Goal: Task Accomplishment & Management: Manage account settings

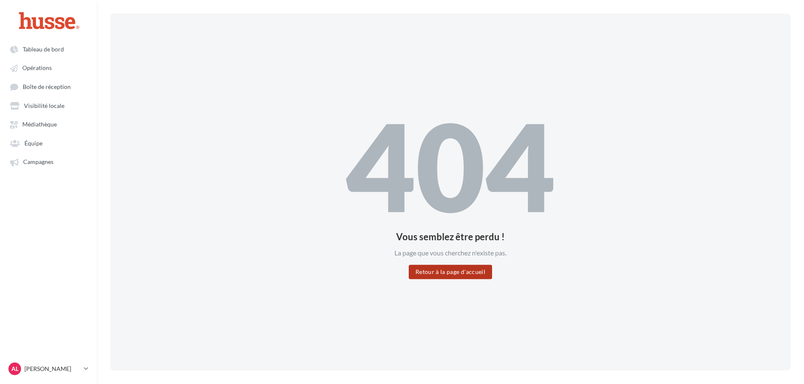
click at [445, 269] on button "Retour à la page d'accueil" at bounding box center [450, 271] width 83 height 14
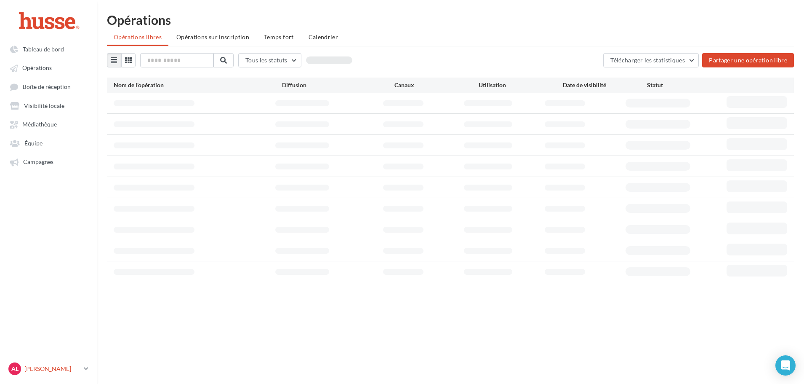
click at [80, 372] on p "[PERSON_NAME]" at bounding box center [52, 368] width 56 height 8
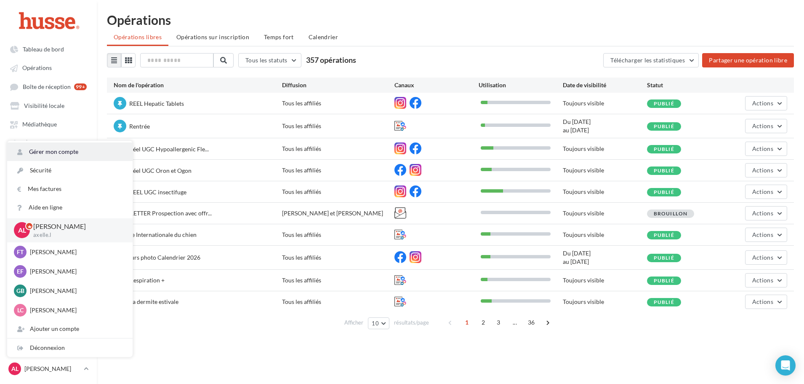
click at [50, 152] on link "Gérer mon compte" at bounding box center [69, 151] width 125 height 19
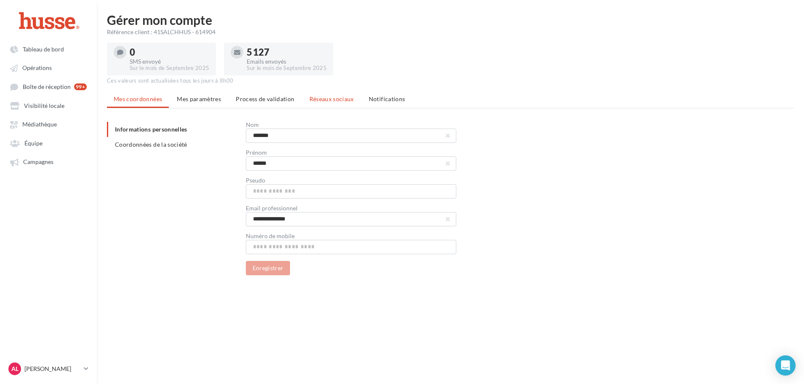
click at [352, 97] on li "Réseaux sociaux" at bounding box center [332, 98] width 58 height 15
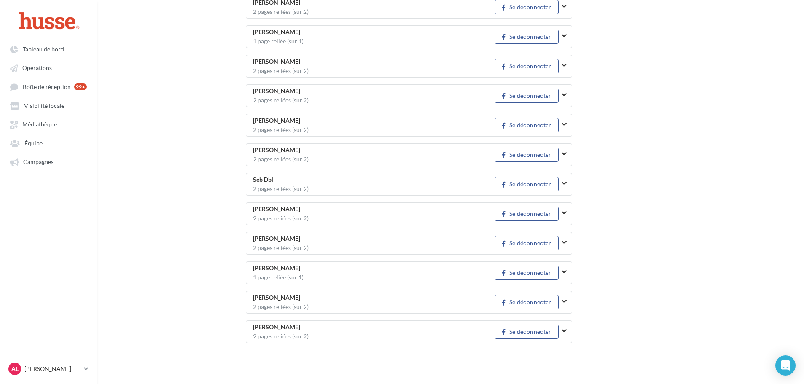
scroll to position [1147, 0]
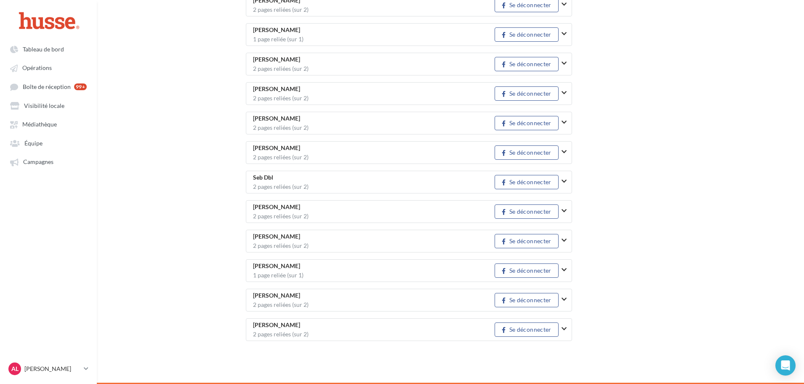
click at [429, 298] on span "Valerie Busche 2 pages reliées (sur 2)" at bounding box center [374, 299] width 242 height 15
click at [563, 302] on icon "button" at bounding box center [564, 299] width 5 height 6
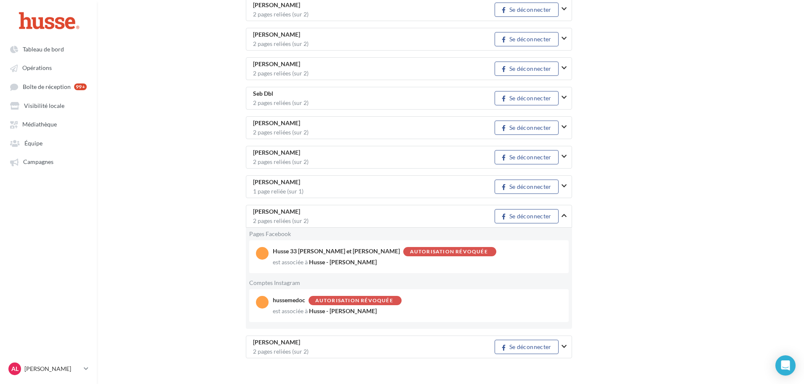
scroll to position [1231, 0]
drag, startPoint x: 345, startPoint y: 250, endPoint x: 416, endPoint y: 251, distance: 71.2
click at [416, 251] on div "Autorisation révoquée" at bounding box center [449, 250] width 78 height 5
drag, startPoint x: 272, startPoint y: 252, endPoint x: 335, endPoint y: 252, distance: 62.7
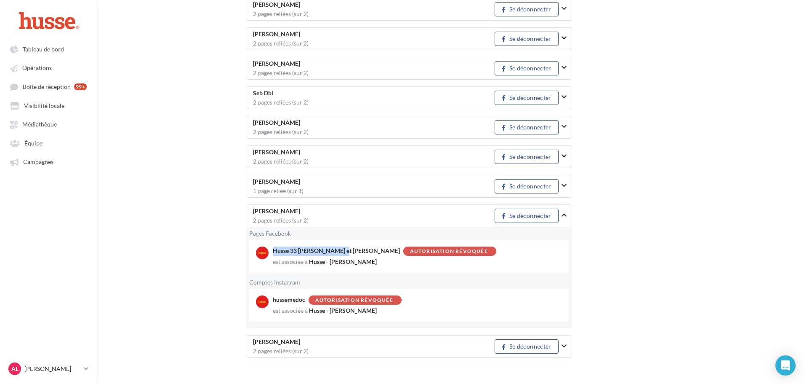
click at [335, 252] on div "Husse 33 Valerie et Eric Autorisation révoquée est associée à Husse - Valérie B…" at bounding box center [412, 255] width 313 height 19
click at [335, 252] on div "Husse 33 Valerie et Eric Autorisation révoquée" at bounding box center [408, 250] width 271 height 9
drag, startPoint x: 273, startPoint y: 299, endPoint x: 308, endPoint y: 300, distance: 35.4
click at [308, 300] on div "hussemedoc Autorisation révoquée" at bounding box center [408, 299] width 271 height 9
click at [309, 300] on div "Autorisation révoquée" at bounding box center [355, 299] width 93 height 9
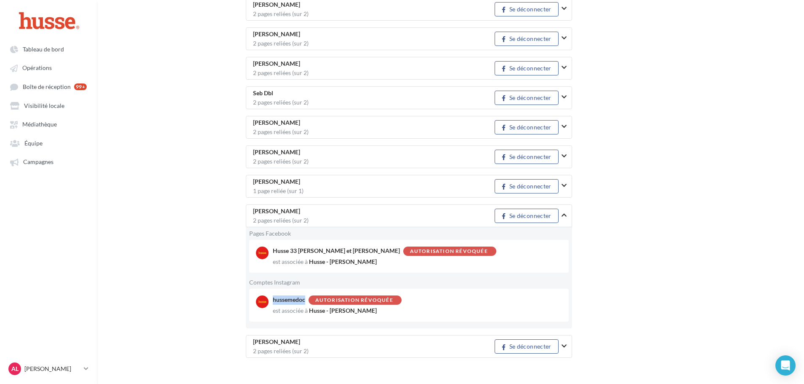
drag, startPoint x: 305, startPoint y: 300, endPoint x: 274, endPoint y: 302, distance: 31.6
click at [274, 302] on div "hussemedoc Autorisation révoquée" at bounding box center [408, 299] width 271 height 9
click at [778, 360] on div "Open Intercom Messenger" at bounding box center [786, 365] width 22 height 22
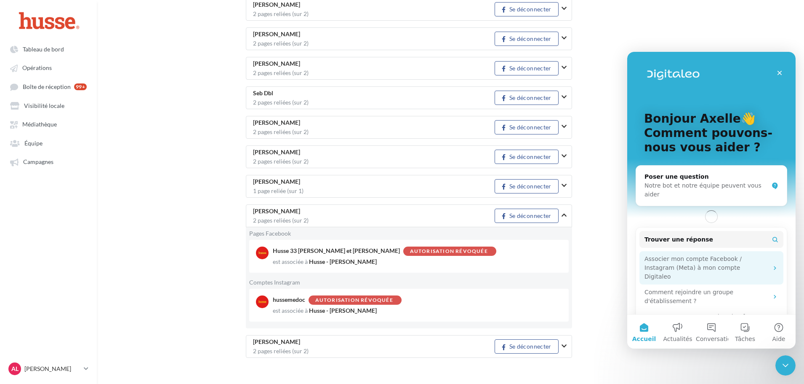
scroll to position [0, 0]
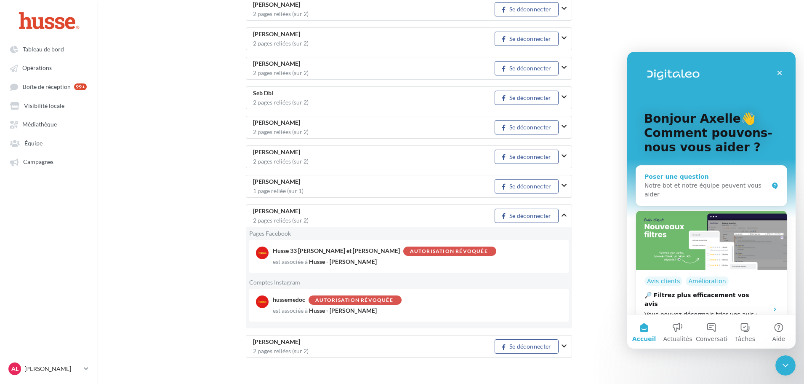
click at [688, 170] on div "Poser une question Notre bot et notre équipe peuvent vous aider" at bounding box center [711, 185] width 151 height 40
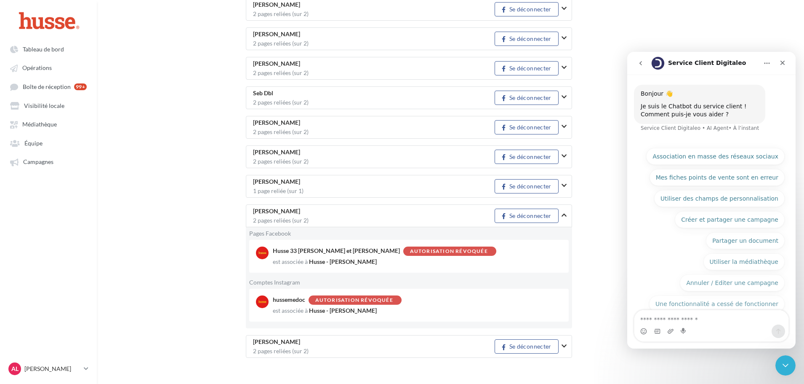
click at [639, 64] on icon "go back" at bounding box center [640, 63] width 7 height 7
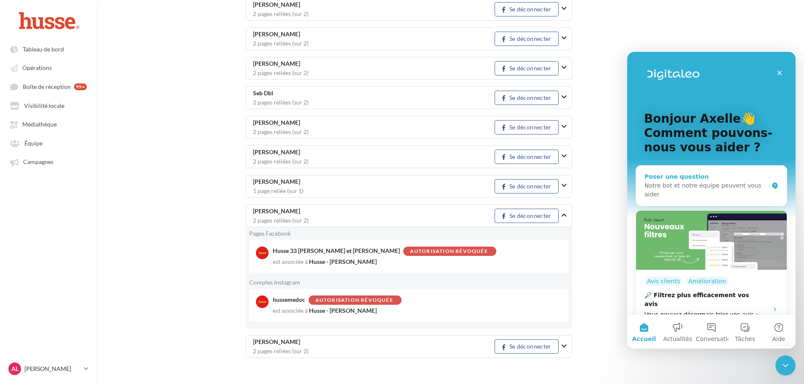
click at [681, 176] on div "Poser une question" at bounding box center [707, 176] width 124 height 9
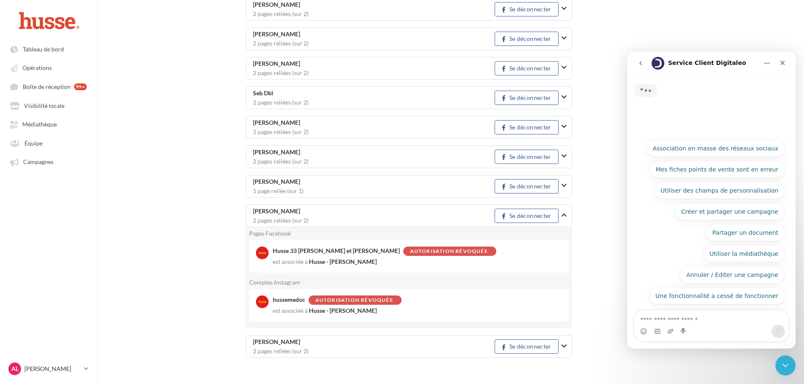
click at [671, 313] on textarea "Posez une question..." at bounding box center [712, 317] width 154 height 14
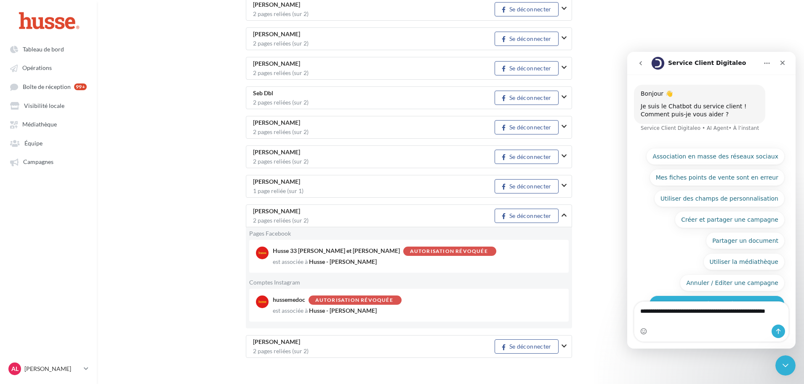
type textarea "**********"
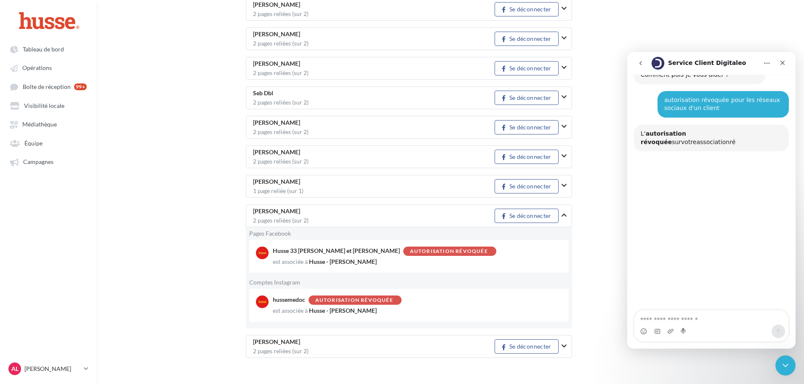
scroll to position [58, 0]
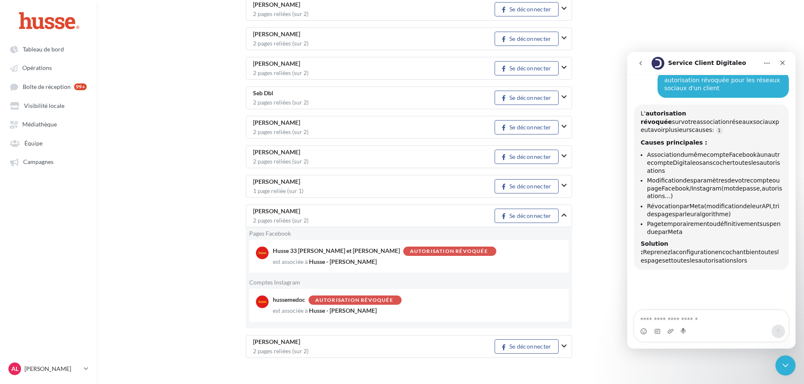
drag, startPoint x: 658, startPoint y: 146, endPoint x: 689, endPoint y: 161, distance: 34.5
click at [689, 161] on li "Association du même compte Facebook à un autre compte Digitaleo sans cocher tou…" at bounding box center [714, 163] width 135 height 24
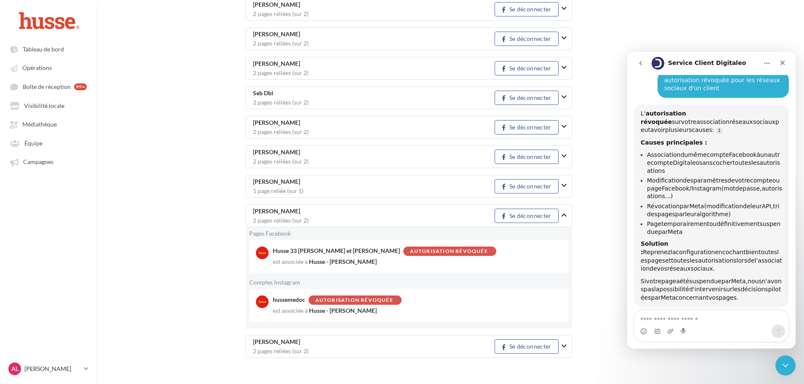
drag, startPoint x: 653, startPoint y: 174, endPoint x: 707, endPoint y: 184, distance: 55.7
click at [707, 184] on li "Modification des paramètres de votre compte ou page Facebook/Instagram (mot de …" at bounding box center [714, 188] width 135 height 24
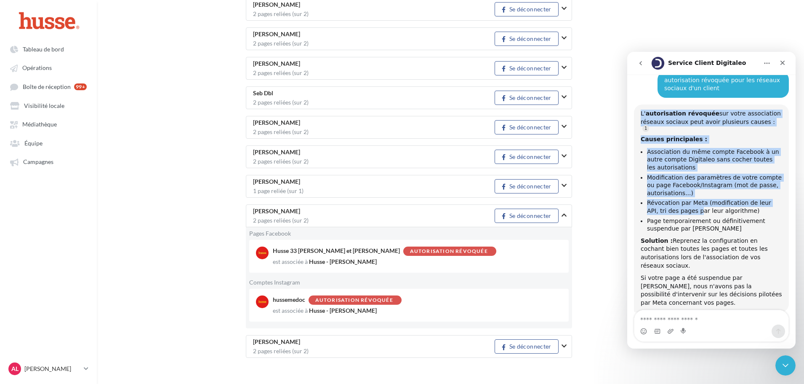
scroll to position [77, 0]
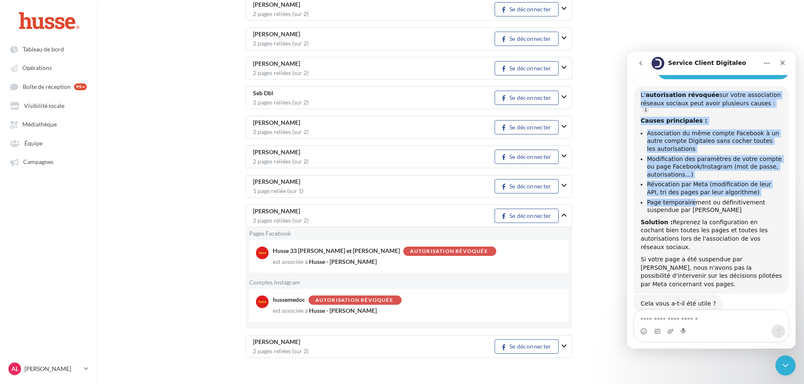
drag, startPoint x: 650, startPoint y: 200, endPoint x: 691, endPoint y: 194, distance: 41.3
click at [699, 190] on li "Révocation par Meta (modification de leur API, tri des pages par leur algorithm…" at bounding box center [714, 188] width 135 height 16
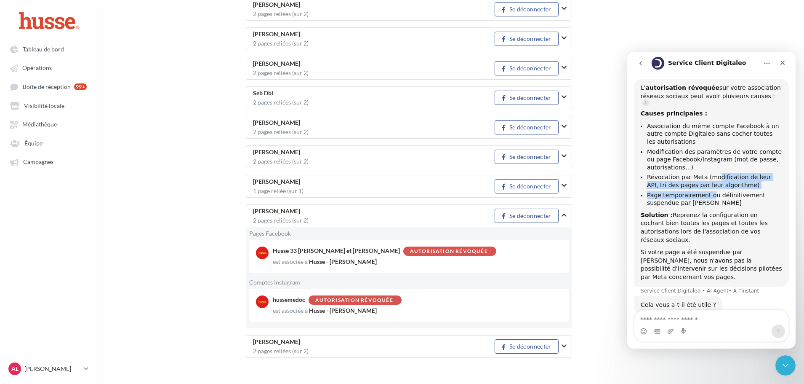
drag, startPoint x: 713, startPoint y: 179, endPoint x: 710, endPoint y: 192, distance: 13.8
click at [710, 192] on ul "Association du même compte Facebook à un autre compte Digitaleo sans cocher tou…" at bounding box center [711, 164] width 141 height 85
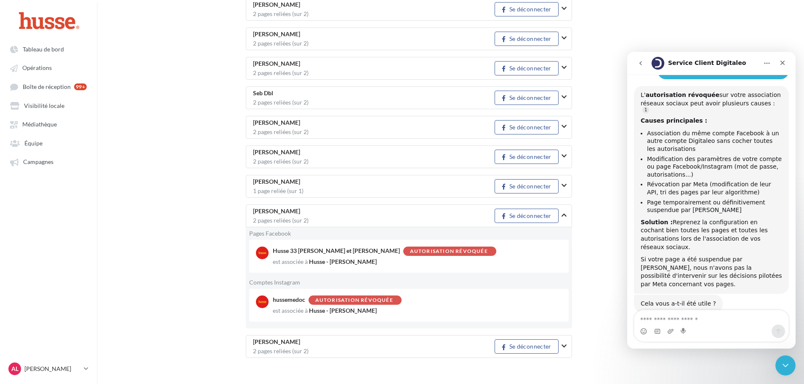
click at [711, 200] on li "Page temporairement ou définitivement suspendue par Meta" at bounding box center [714, 206] width 135 height 16
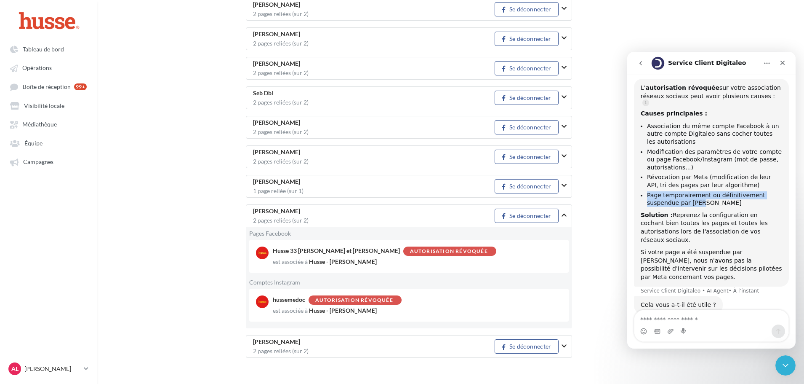
drag, startPoint x: 648, startPoint y: 190, endPoint x: 714, endPoint y: 195, distance: 65.5
click at [714, 195] on li "Page temporairement ou définitivement suspendue par Meta" at bounding box center [714, 199] width 135 height 16
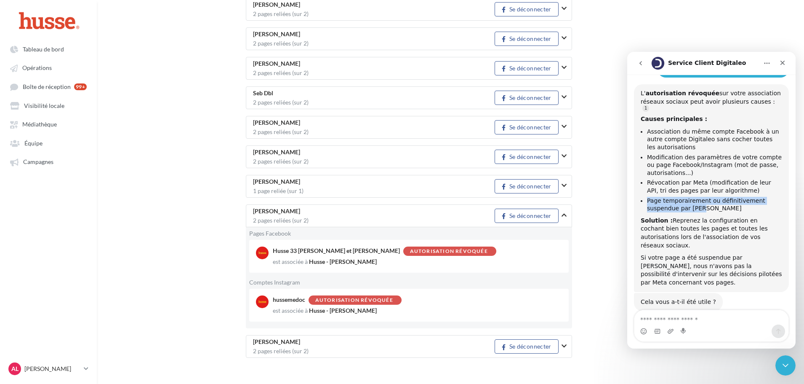
click at [714, 197] on li "Page temporairement ou définitivement suspendue par Meta" at bounding box center [714, 205] width 135 height 16
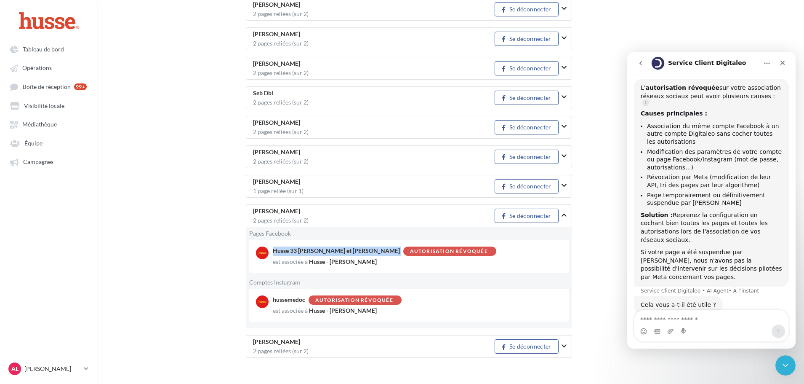
drag, startPoint x: 272, startPoint y: 249, endPoint x: 337, endPoint y: 250, distance: 65.3
click at [337, 250] on div "Husse 33 Valerie et Eric Autorisation révoquée est associée à Husse - Valérie B…" at bounding box center [412, 255] width 313 height 19
copy div "Husse 33 Valerie et Eric"
drag, startPoint x: 689, startPoint y: 209, endPoint x: 741, endPoint y: 229, distance: 54.9
click at [741, 229] on div "Solution : Reprenez la configuration en cochant bien toutes les pages et toutes…" at bounding box center [711, 227] width 141 height 33
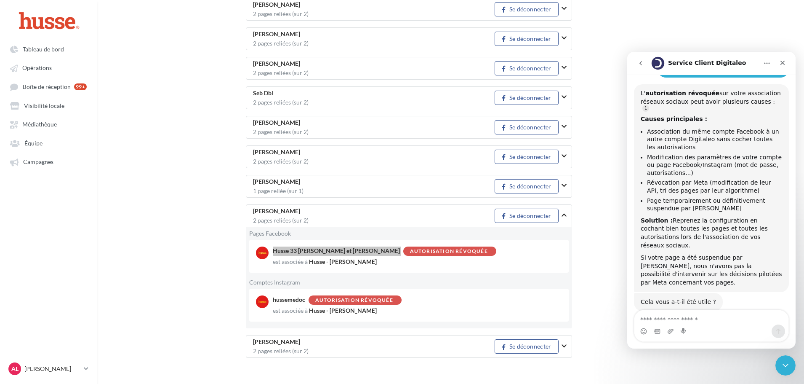
click at [741, 229] on div "Solution : Reprenez la configuration en cochant bien toutes les pages et toutes…" at bounding box center [711, 232] width 141 height 33
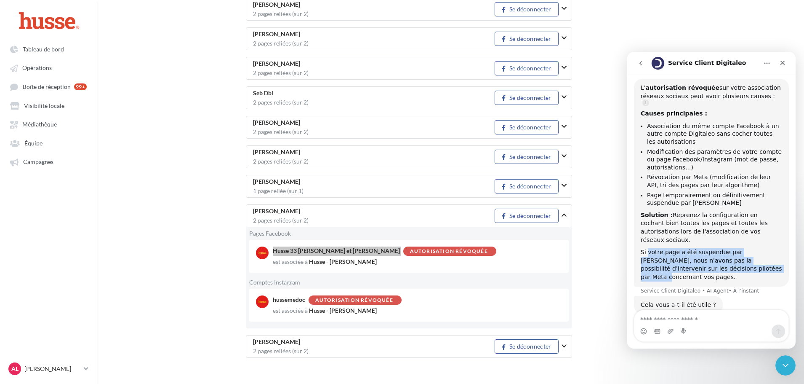
drag, startPoint x: 648, startPoint y: 240, endPoint x: 743, endPoint y: 256, distance: 95.7
click at [743, 256] on div "Si votre page a été suspendue par Meta, nous n'avons pas la possibilité d'inter…" at bounding box center [711, 264] width 141 height 33
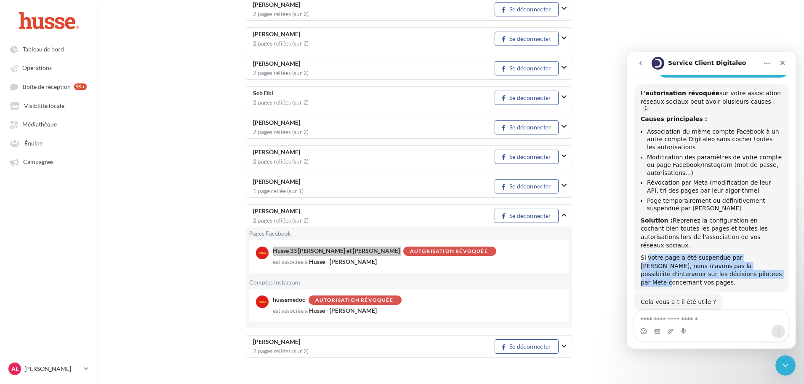
scroll to position [77, 0]
click at [667, 255] on div "Si votre page a été suspendue par Meta, nous n'avons pas la possibilité d'inter…" at bounding box center [711, 271] width 141 height 33
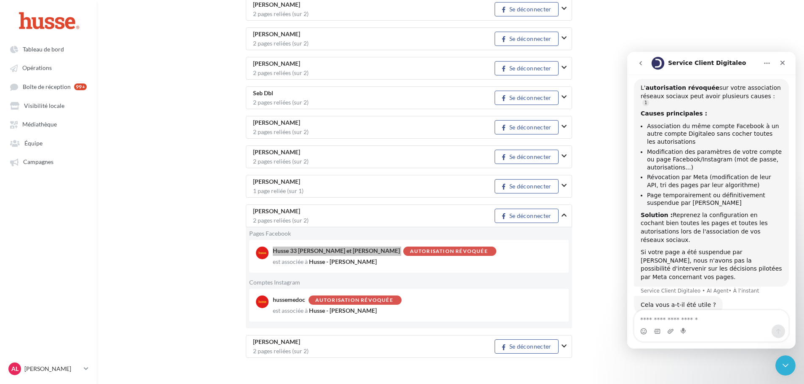
scroll to position [85, 0]
click at [434, 215] on span "Valerie Busche 2 pages reliées (sur 2)" at bounding box center [374, 215] width 242 height 15
click at [564, 212] on icon "button" at bounding box center [564, 215] width 5 height 6
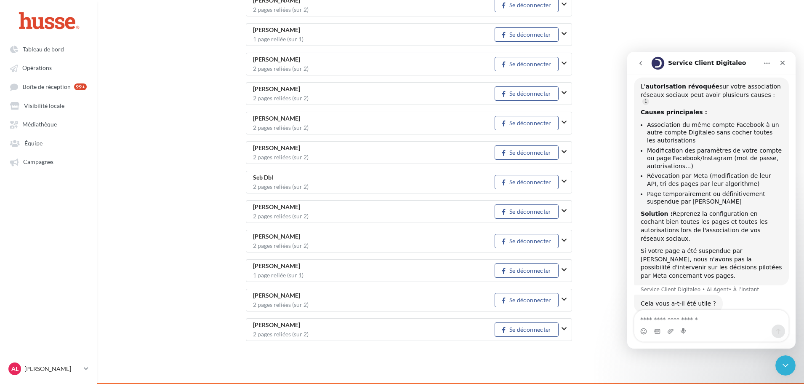
scroll to position [1147, 0]
click at [565, 299] on icon "button" at bounding box center [564, 299] width 5 height 6
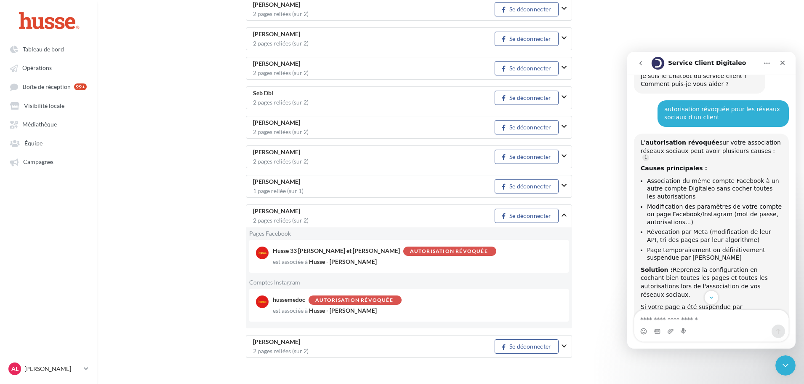
scroll to position [43, 0]
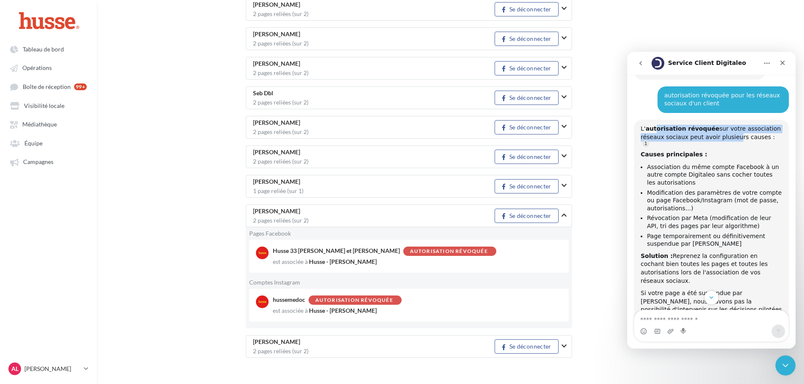
drag, startPoint x: 653, startPoint y: 125, endPoint x: 727, endPoint y: 138, distance: 75.7
click at [727, 138] on div "L' autorisation révoquée sur votre association réseaux sociaux peut avoir plusi…" at bounding box center [711, 135] width 141 height 21
click at [736, 138] on div "L' autorisation révoquée sur votre association réseaux sociaux peut avoir plusi…" at bounding box center [711, 135] width 141 height 21
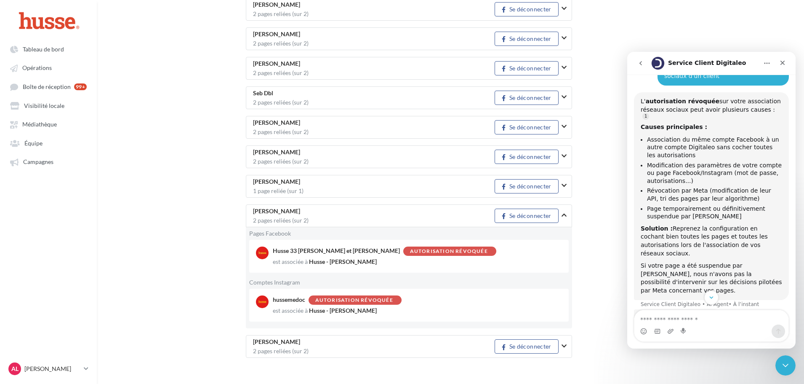
scroll to position [85, 0]
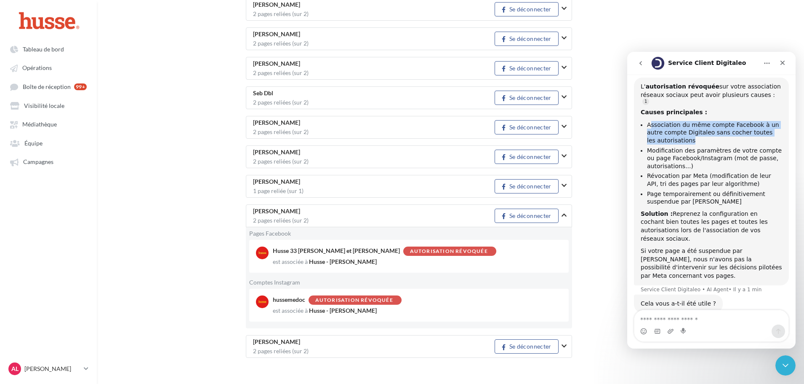
drag, startPoint x: 651, startPoint y: 118, endPoint x: 713, endPoint y: 133, distance: 64.2
click at [713, 133] on li "Association du même compte Facebook à un autre compte Digitaleo sans cocher tou…" at bounding box center [714, 133] width 135 height 24
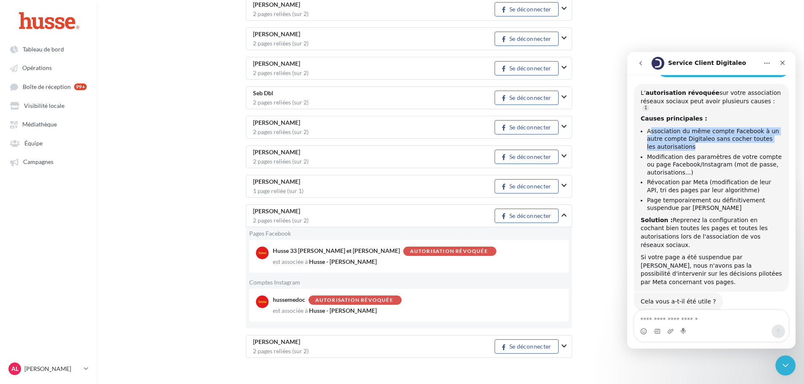
click at [713, 133] on li "Association du même compte Facebook à un autre compte Digitaleo sans cocher tou…" at bounding box center [714, 139] width 135 height 24
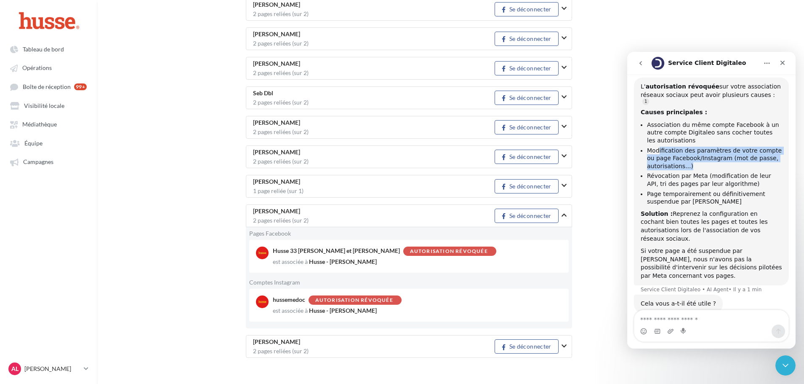
drag, startPoint x: 658, startPoint y: 147, endPoint x: 703, endPoint y: 160, distance: 46.8
click at [703, 160] on li "Modification des paramètres de votre compte ou page Facebook/Instagram (mot de …" at bounding box center [714, 159] width 135 height 24
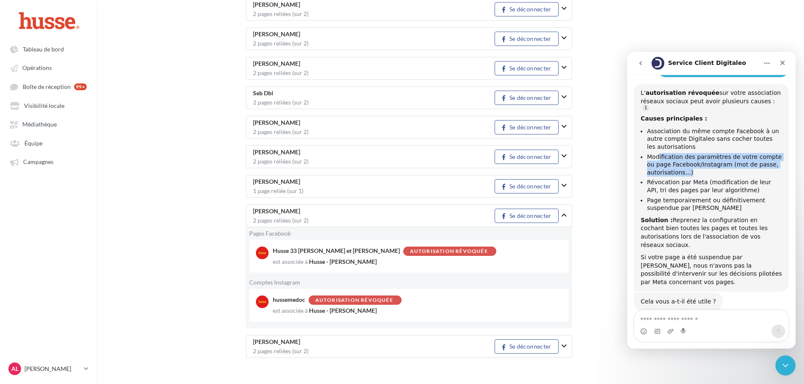
click at [703, 160] on li "Modification des paramètres de votre compte ou page Facebook/Instagram (mot de …" at bounding box center [714, 165] width 135 height 24
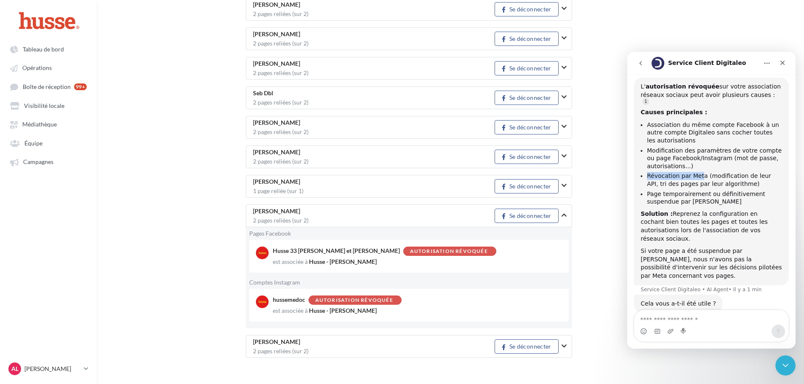
drag, startPoint x: 648, startPoint y: 170, endPoint x: 698, endPoint y: 168, distance: 50.1
click at [698, 172] on li "Révocation par Meta (modification de leur API, tri des pages par leur algorithm…" at bounding box center [714, 180] width 135 height 16
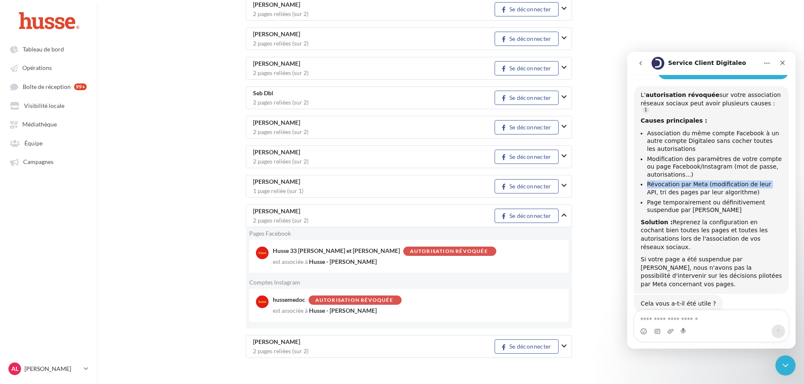
drag, startPoint x: 729, startPoint y: 174, endPoint x: 757, endPoint y: 179, distance: 28.7
click at [757, 179] on ul "Association du même compte Facebook à un autre compte Digitaleo sans cocher tou…" at bounding box center [711, 171] width 141 height 85
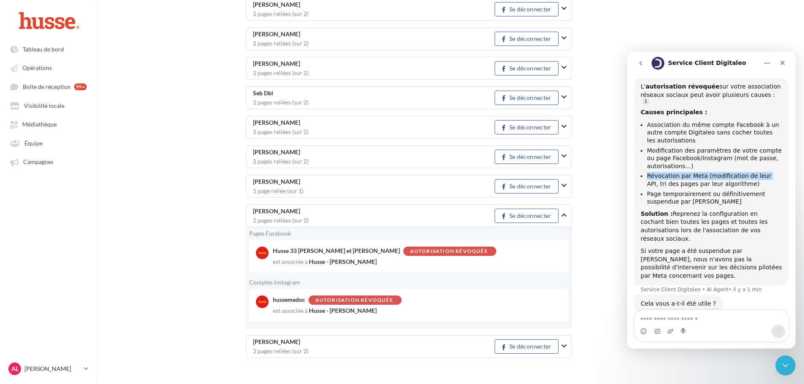
click at [678, 172] on li "Révocation par Meta (modification de leur API, tri des pages par leur algorithm…" at bounding box center [714, 180] width 135 height 16
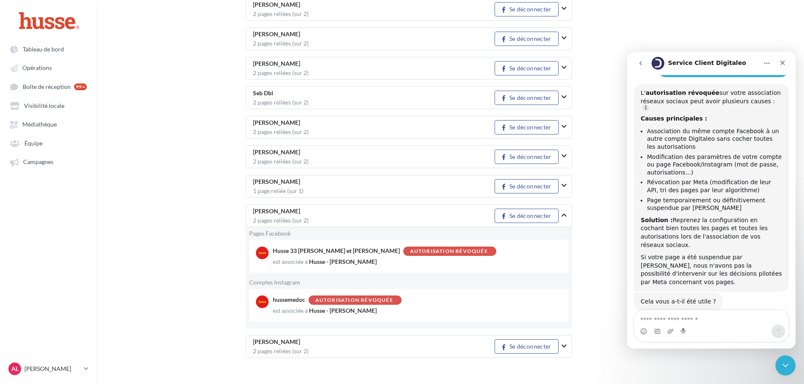
scroll to position [77, 0]
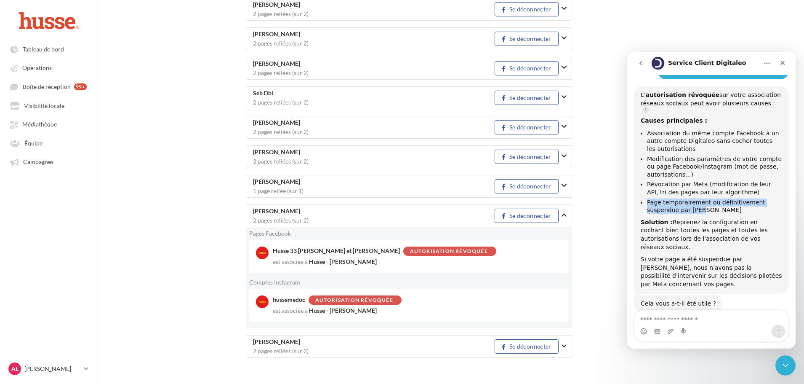
drag, startPoint x: 645, startPoint y: 198, endPoint x: 707, endPoint y: 205, distance: 62.8
click at [707, 205] on ul "Association du même compte Facebook à un autre compte Digitaleo sans cocher tou…" at bounding box center [711, 171] width 141 height 85
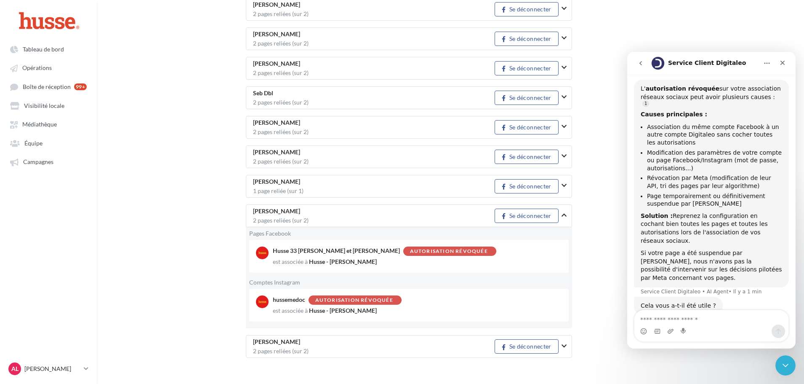
click at [707, 205] on div "L' autorisation révoquée sur votre association réseaux sociaux peut avoir plusi…" at bounding box center [711, 183] width 141 height 197
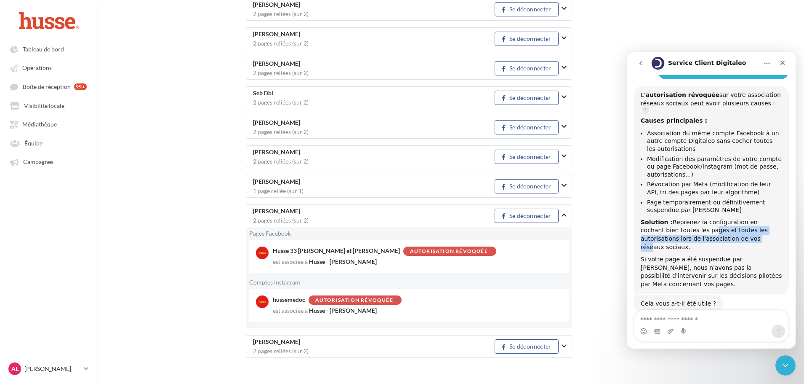
drag, startPoint x: 670, startPoint y: 221, endPoint x: 699, endPoint y: 235, distance: 32.4
click at [699, 235] on div "Solution : Reprenez la configuration en cochant bien toutes les pages et toutes…" at bounding box center [711, 234] width 141 height 33
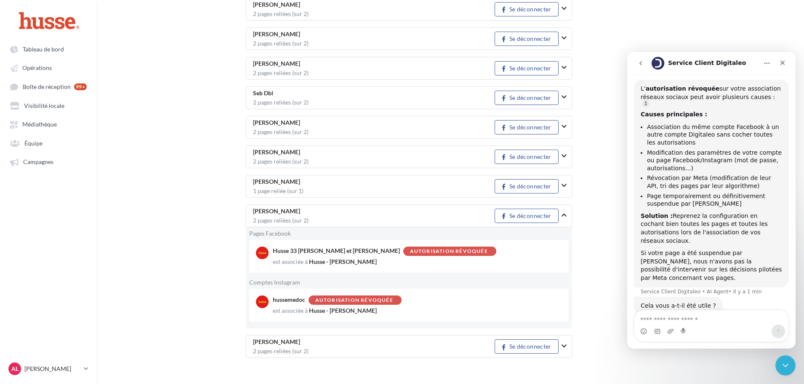
click at [699, 235] on div "L' autorisation révoquée sur votre association réseaux sociaux peut avoir plusi…" at bounding box center [711, 183] width 141 height 197
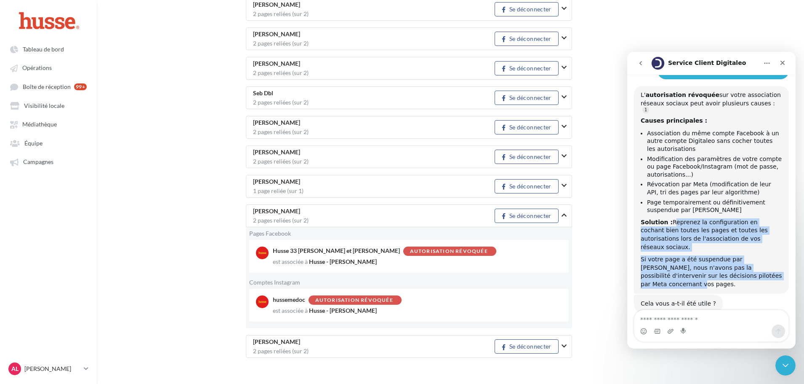
drag, startPoint x: 668, startPoint y: 217, endPoint x: 776, endPoint y: 265, distance: 118.2
click at [776, 265] on div "L' autorisation révoquée sur votre association réseaux sociaux peut avoir plusi…" at bounding box center [711, 189] width 141 height 197
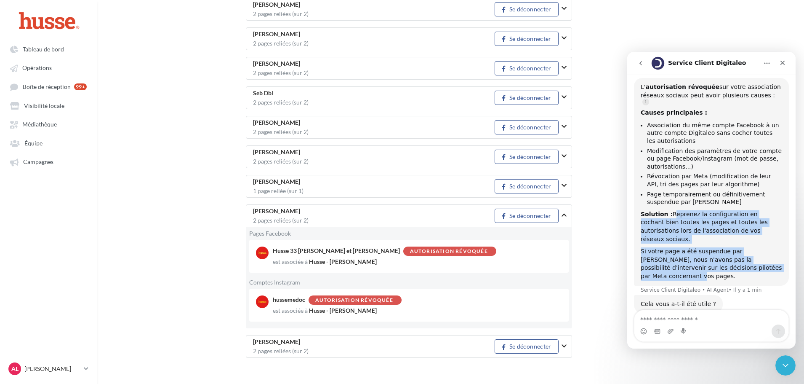
scroll to position [85, 0]
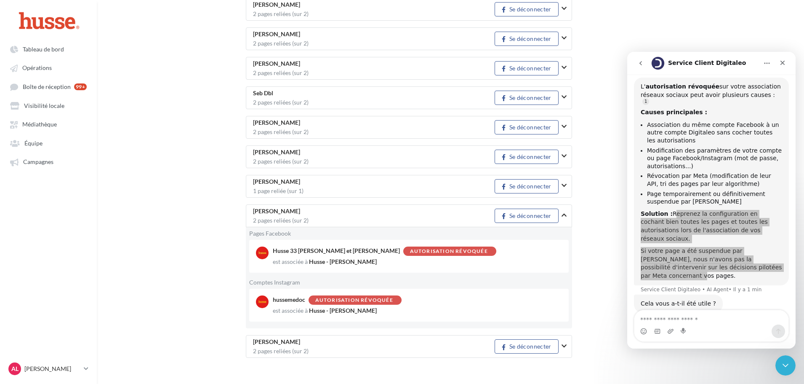
click at [403, 251] on div "Autorisation révoquée" at bounding box center [449, 250] width 93 height 9
drag, startPoint x: 275, startPoint y: 299, endPoint x: 315, endPoint y: 301, distance: 39.2
click at [315, 301] on div "hussemedoc Autorisation révoquée" at bounding box center [408, 299] width 271 height 9
click at [301, 296] on span "hussemedoc" at bounding box center [289, 299] width 32 height 7
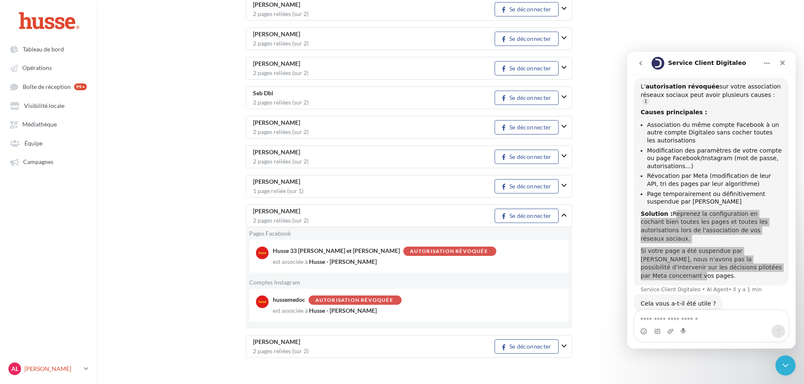
click at [80, 365] on p "[PERSON_NAME]" at bounding box center [52, 368] width 56 height 8
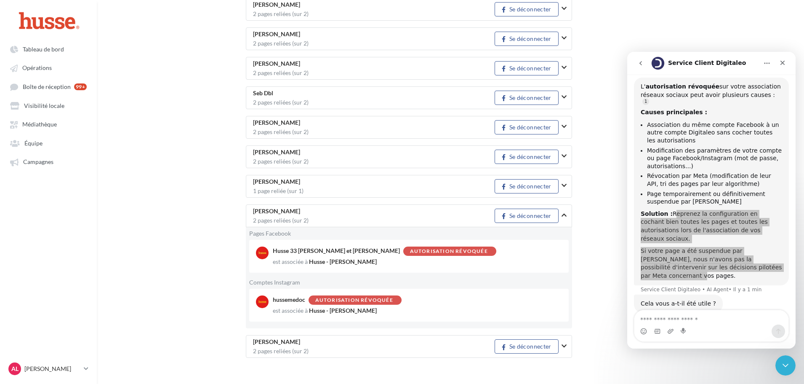
click at [564, 101] on button "button" at bounding box center [568, 97] width 12 height 22
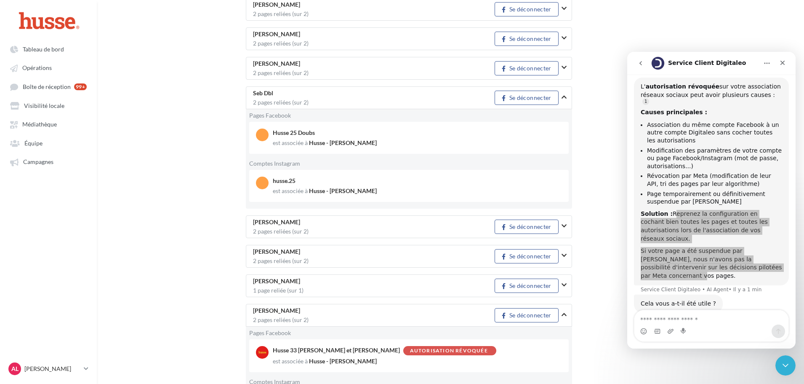
click at [564, 101] on button "button" at bounding box center [568, 97] width 12 height 22
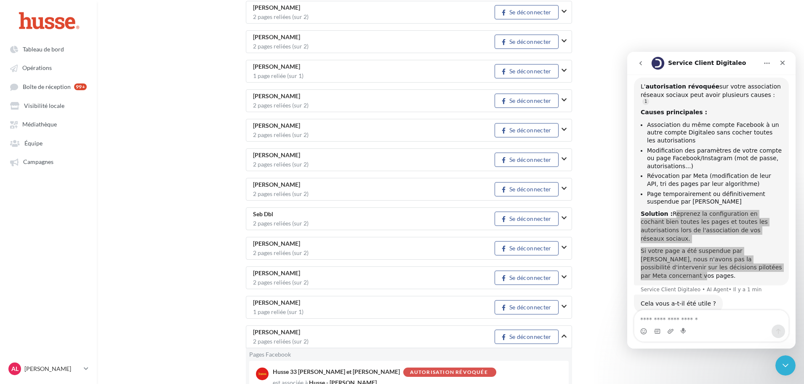
scroll to position [1105, 0]
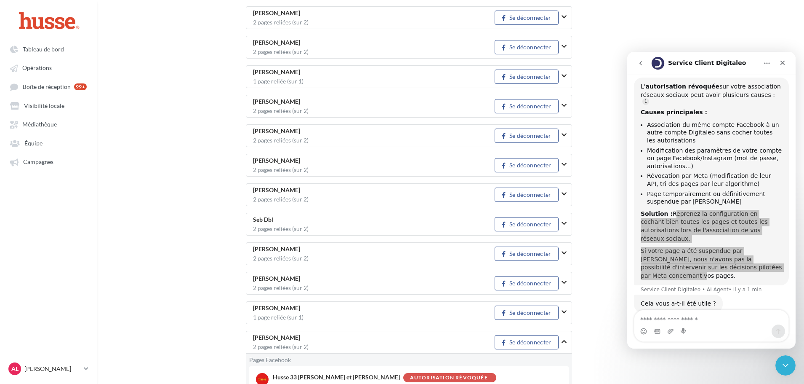
click at [566, 190] on button "button" at bounding box center [568, 194] width 12 height 22
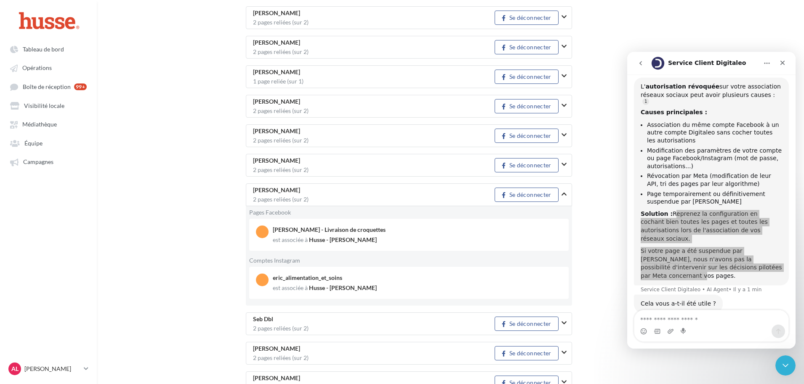
click at [566, 190] on button "button" at bounding box center [568, 194] width 12 height 22
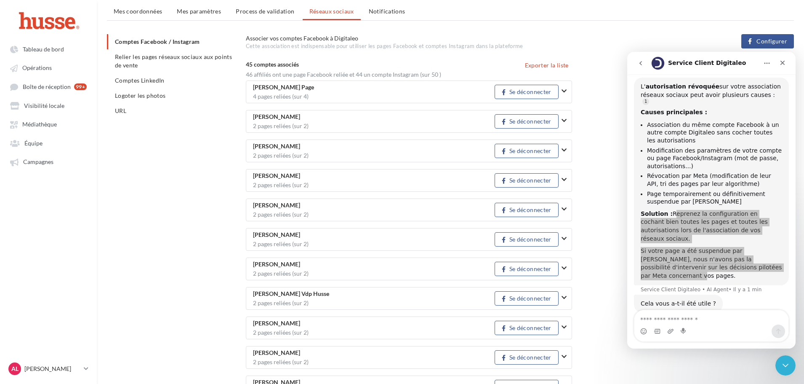
scroll to position [52, 0]
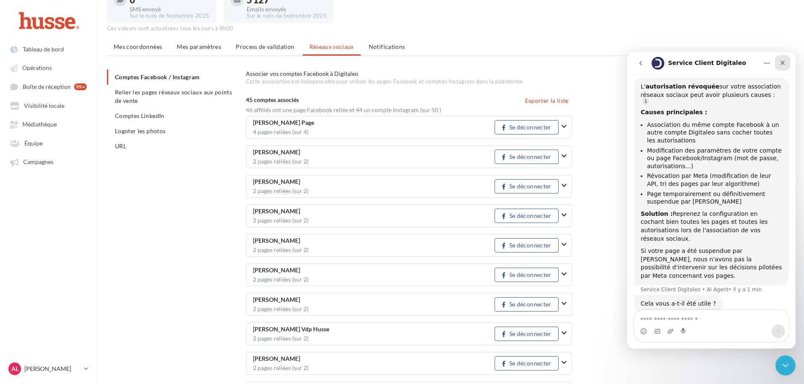
click at [787, 64] on div "Fermer" at bounding box center [782, 62] width 15 height 15
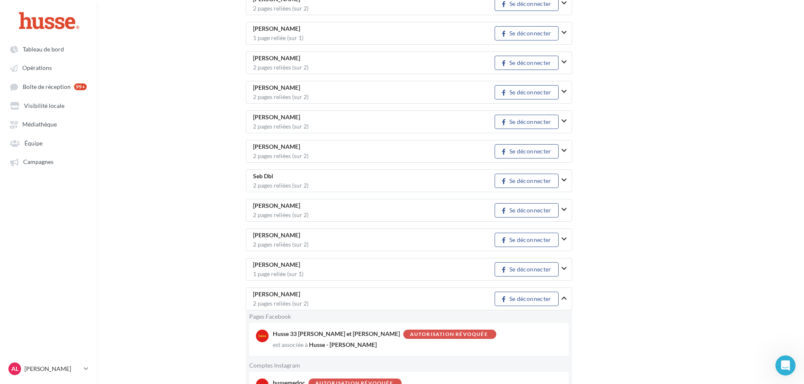
scroll to position [1248, 0]
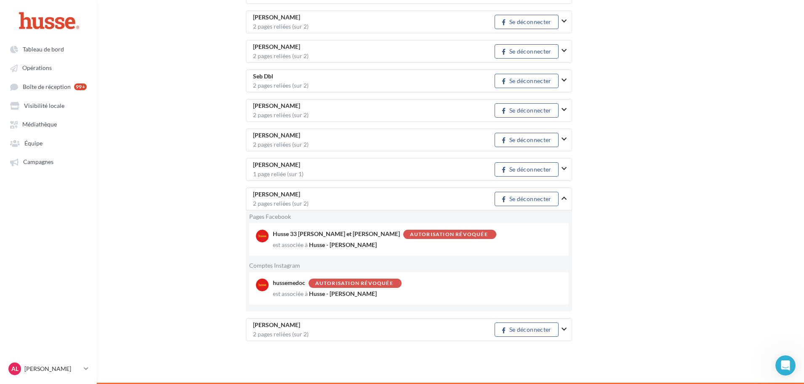
click at [565, 195] on button "button" at bounding box center [568, 198] width 12 height 22
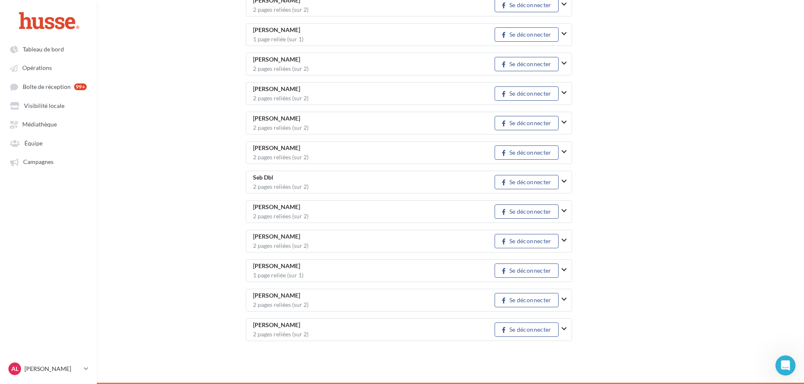
scroll to position [1147, 0]
click at [72, 373] on div "AL Axelle Lavigne axelle.l" at bounding box center [44, 368] width 72 height 13
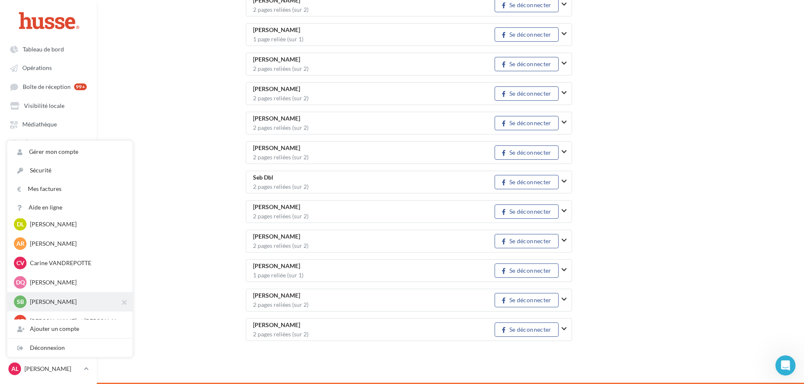
scroll to position [833, 0]
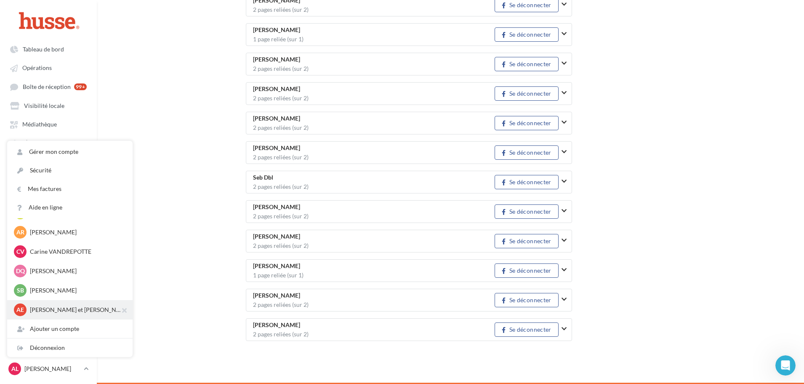
click at [76, 309] on p "Anita et Valentin Perlemoine" at bounding box center [76, 309] width 93 height 8
